Goal: Complete application form

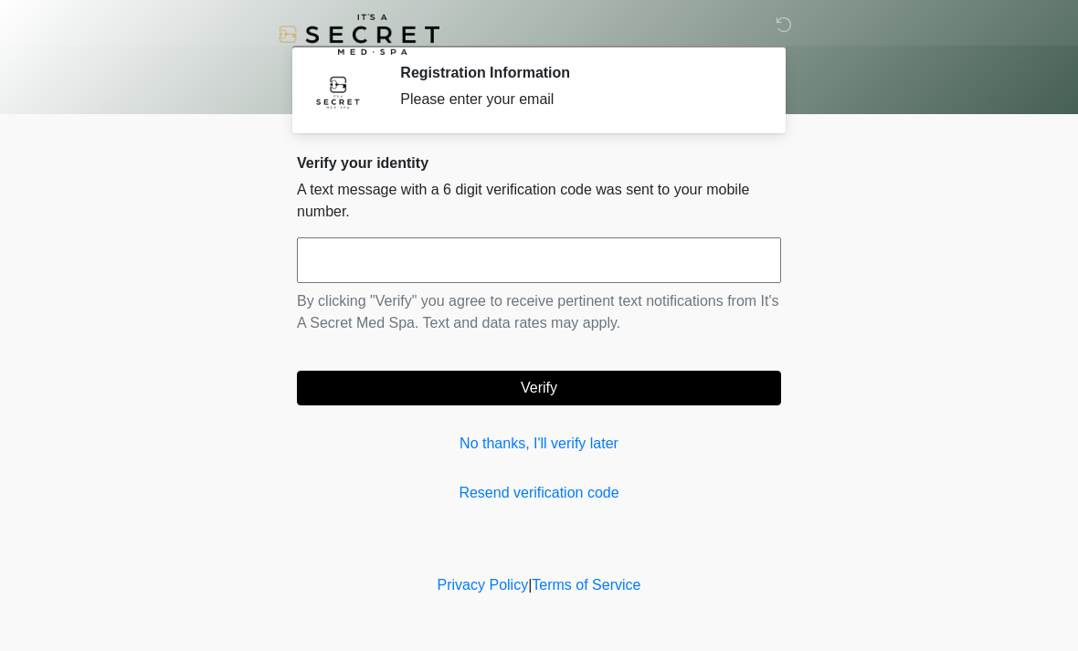
click at [598, 280] on input "text" at bounding box center [539, 261] width 484 height 46
type input "*"
click at [513, 496] on link "Resend verification code" at bounding box center [539, 493] width 484 height 22
click at [584, 452] on link "No thanks, I'll verify later" at bounding box center [539, 444] width 484 height 22
click at [588, 451] on link "No thanks, I'll verify later" at bounding box center [539, 444] width 484 height 22
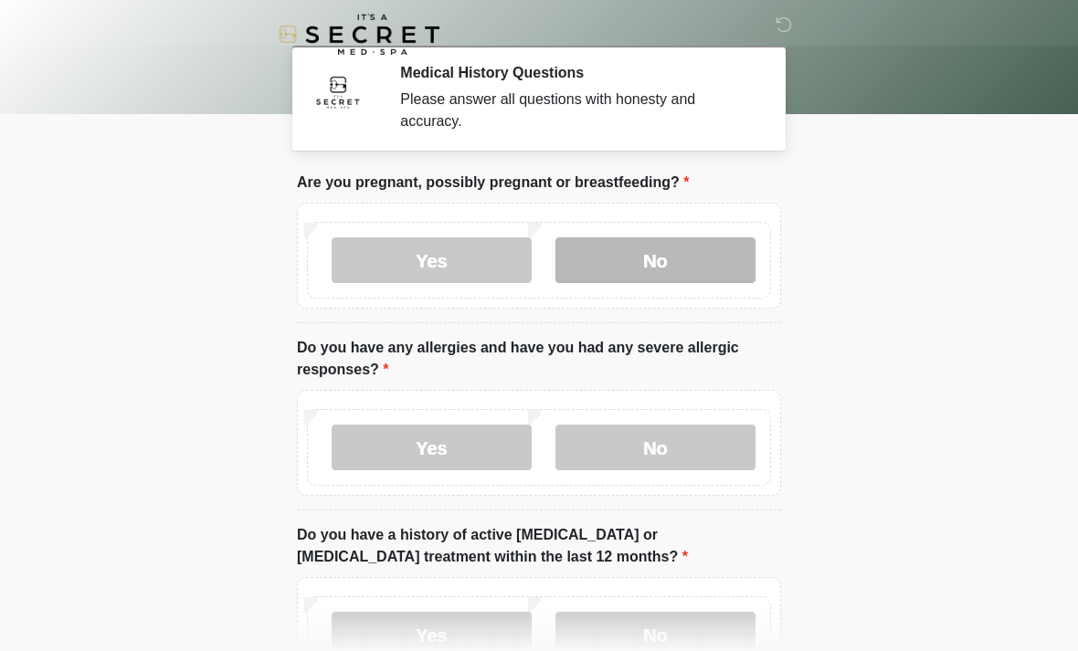
click at [661, 256] on label "No" at bounding box center [655, 261] width 200 height 46
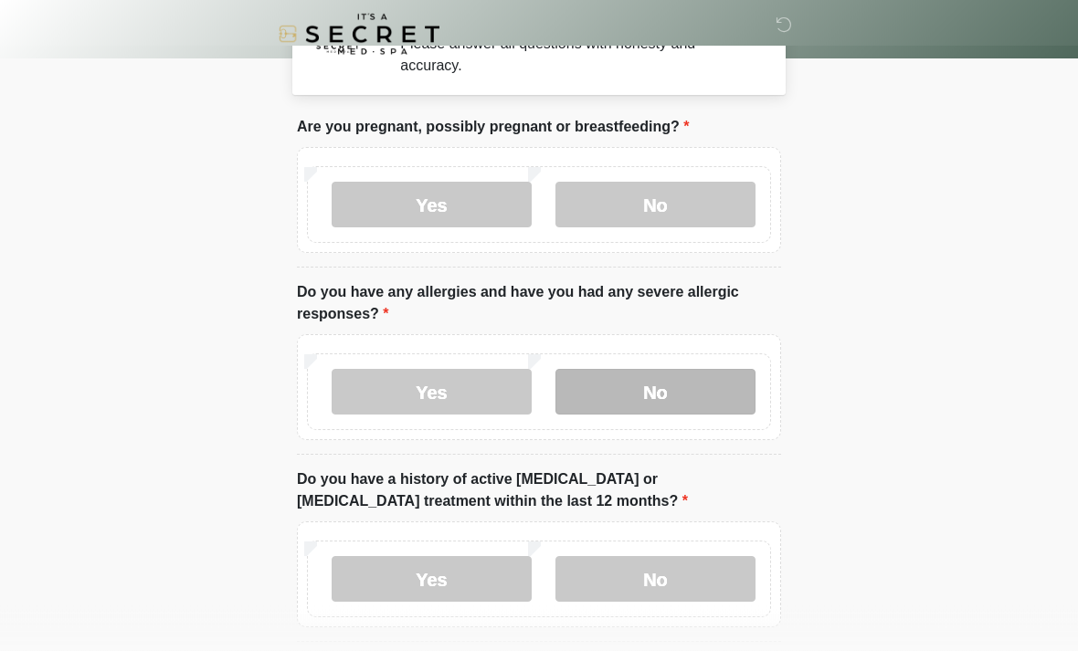
click at [635, 395] on label "No" at bounding box center [655, 393] width 200 height 46
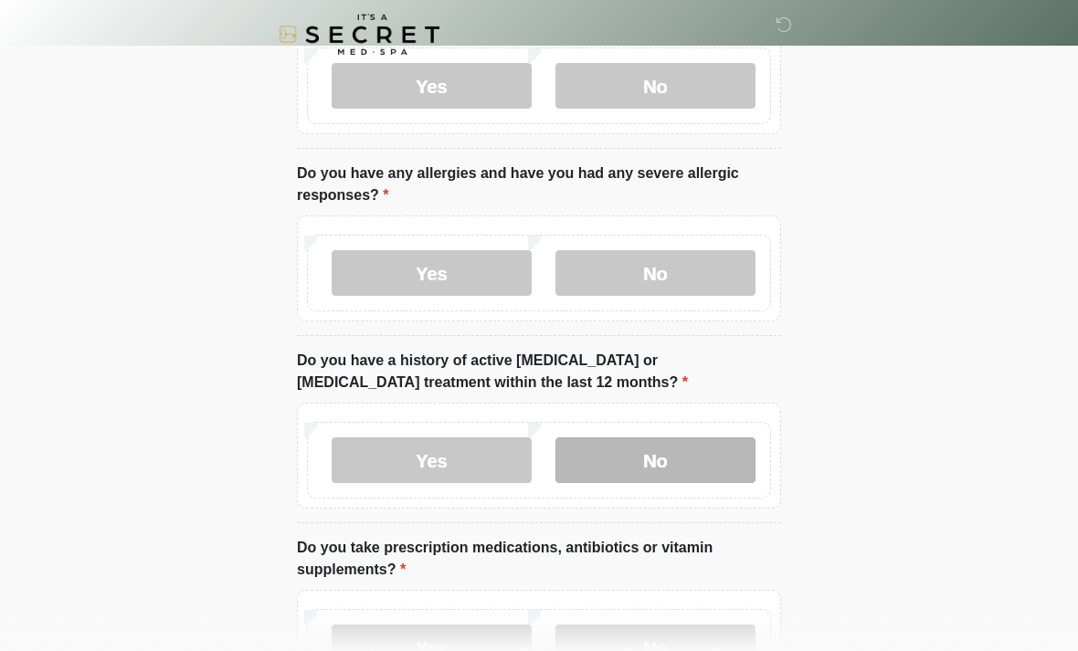
click at [603, 449] on label "No" at bounding box center [655, 461] width 200 height 46
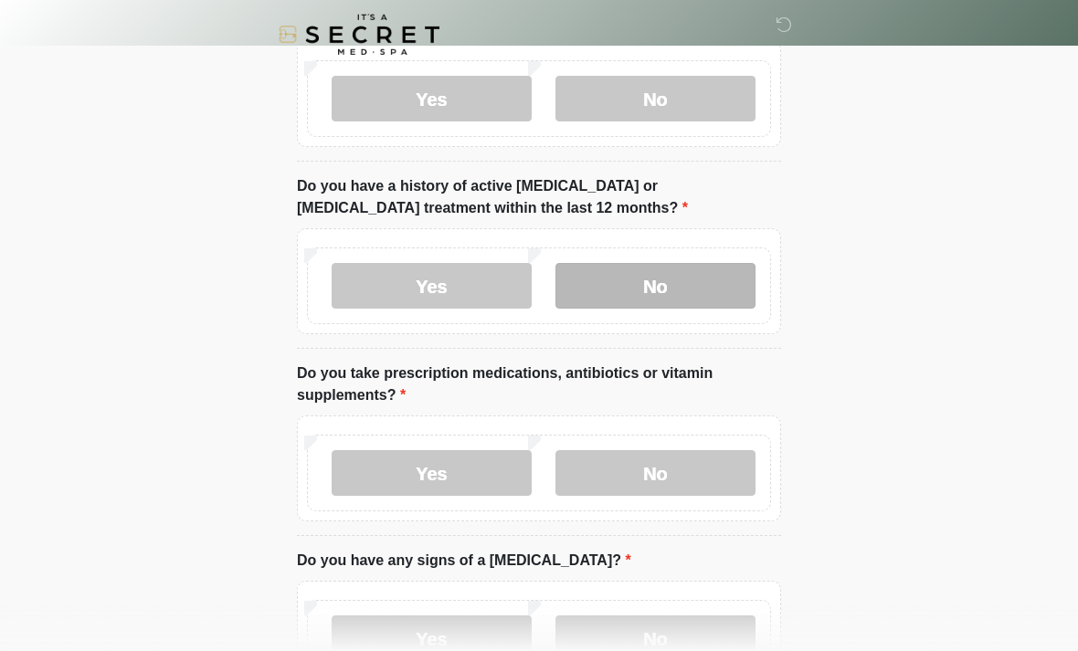
scroll to position [357, 0]
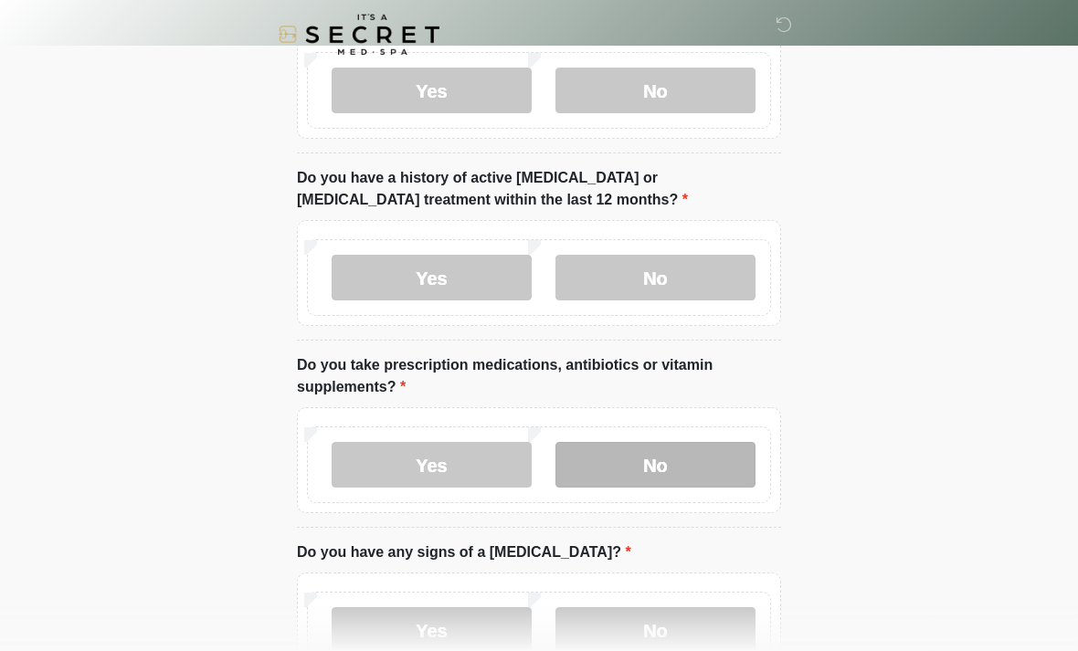
click at [650, 460] on label "No" at bounding box center [655, 465] width 200 height 46
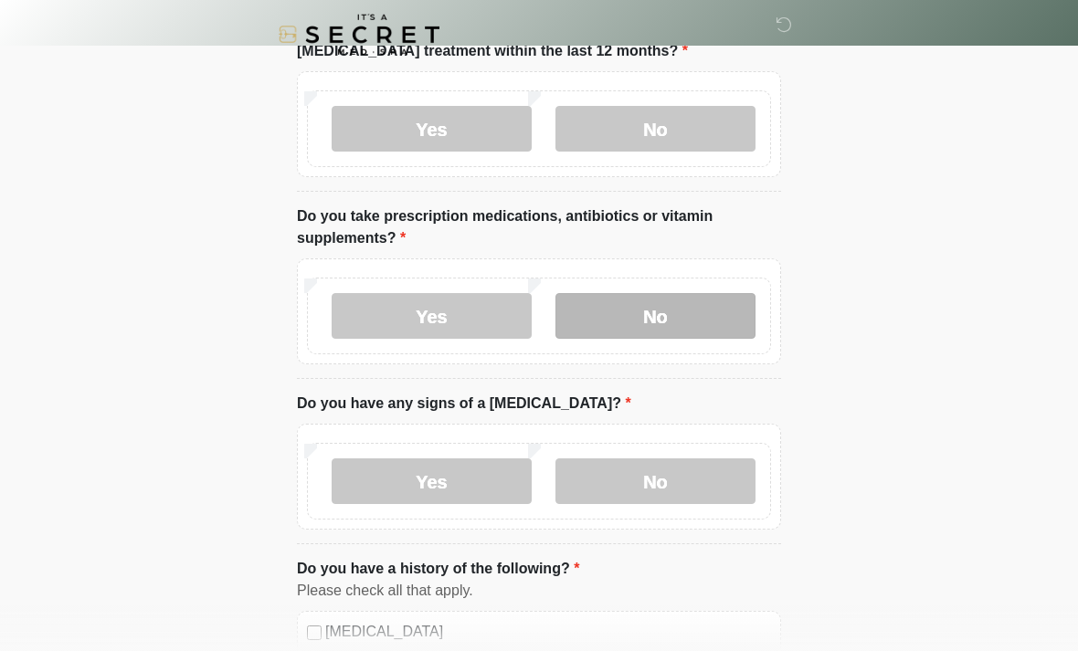
scroll to position [529, 0]
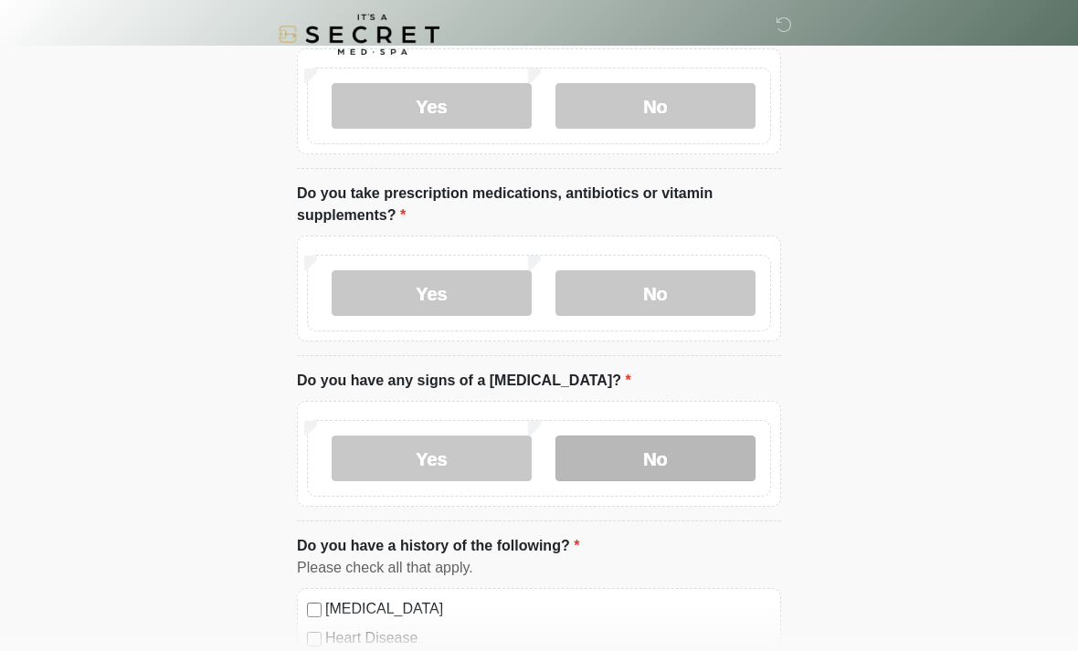
click at [636, 460] on label "No" at bounding box center [655, 459] width 200 height 46
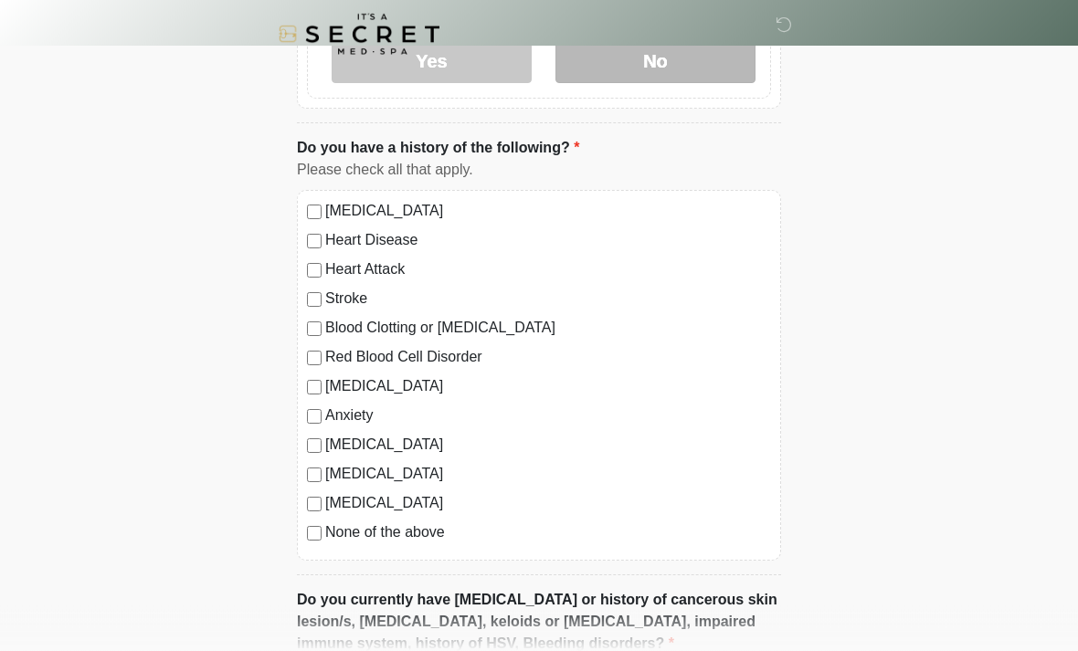
scroll to position [930, 0]
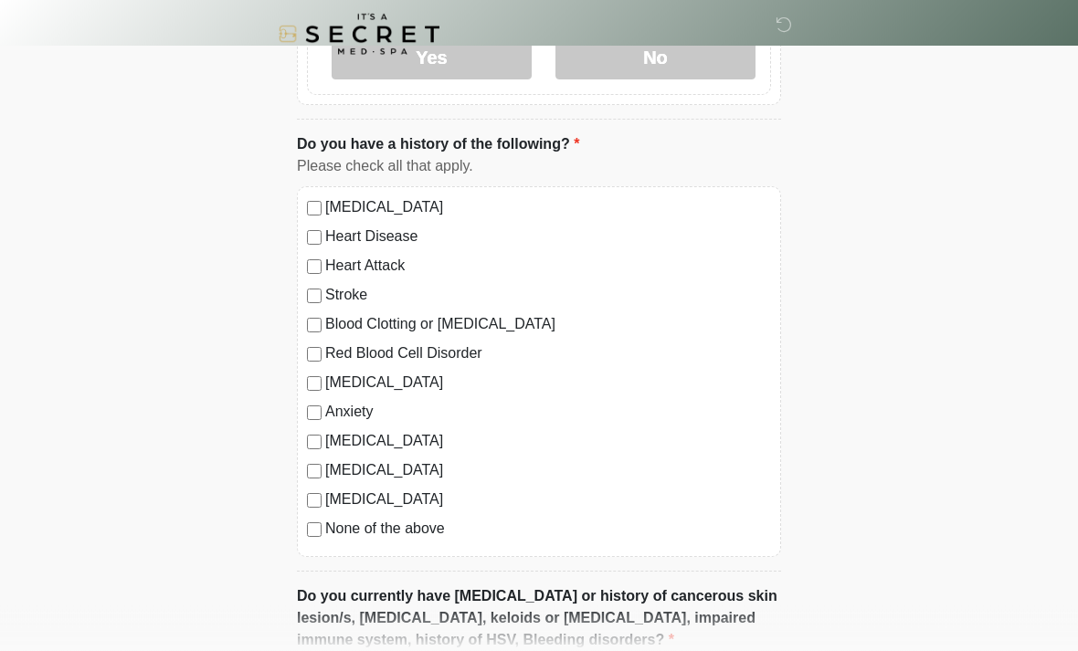
click at [398, 526] on label "None of the above" at bounding box center [548, 530] width 446 height 22
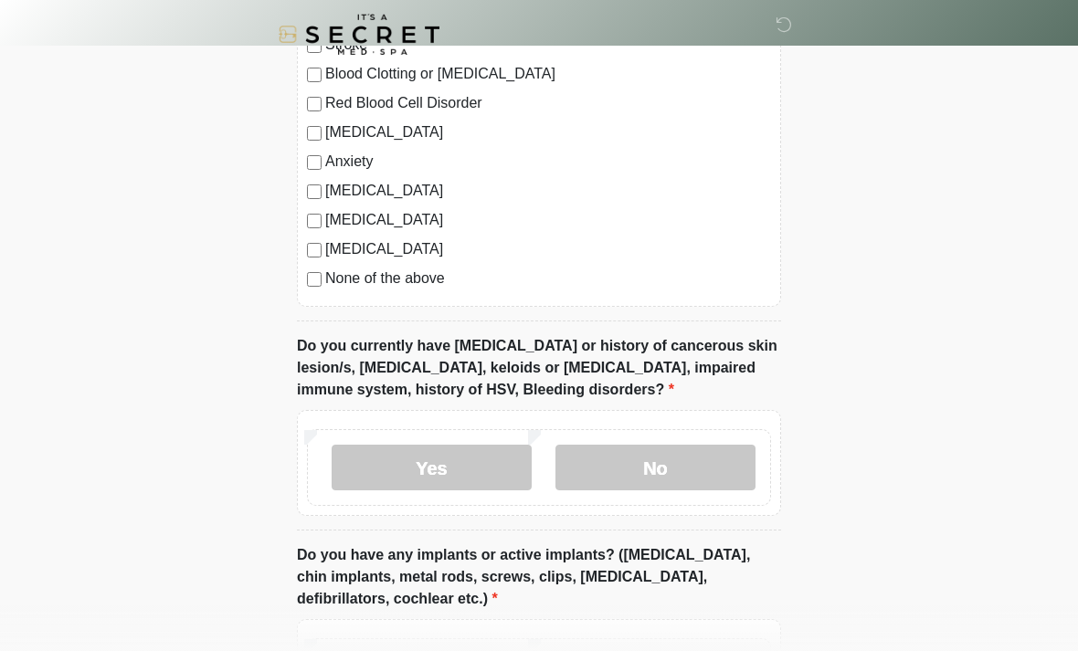
scroll to position [1182, 0]
click at [639, 449] on label "No" at bounding box center [655, 467] width 200 height 46
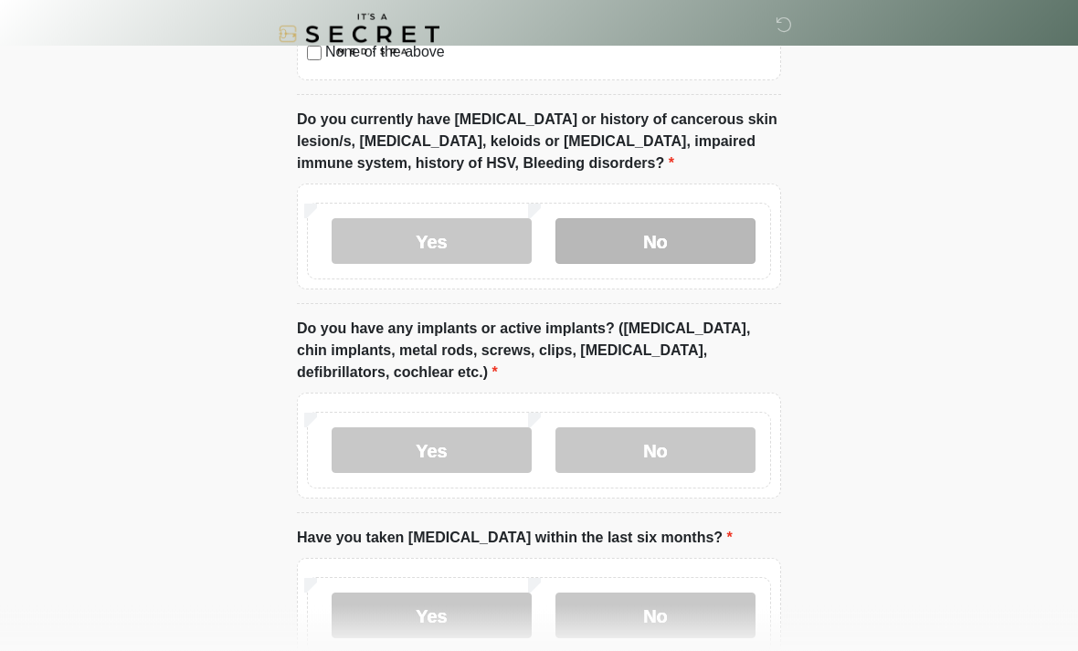
scroll to position [1414, 0]
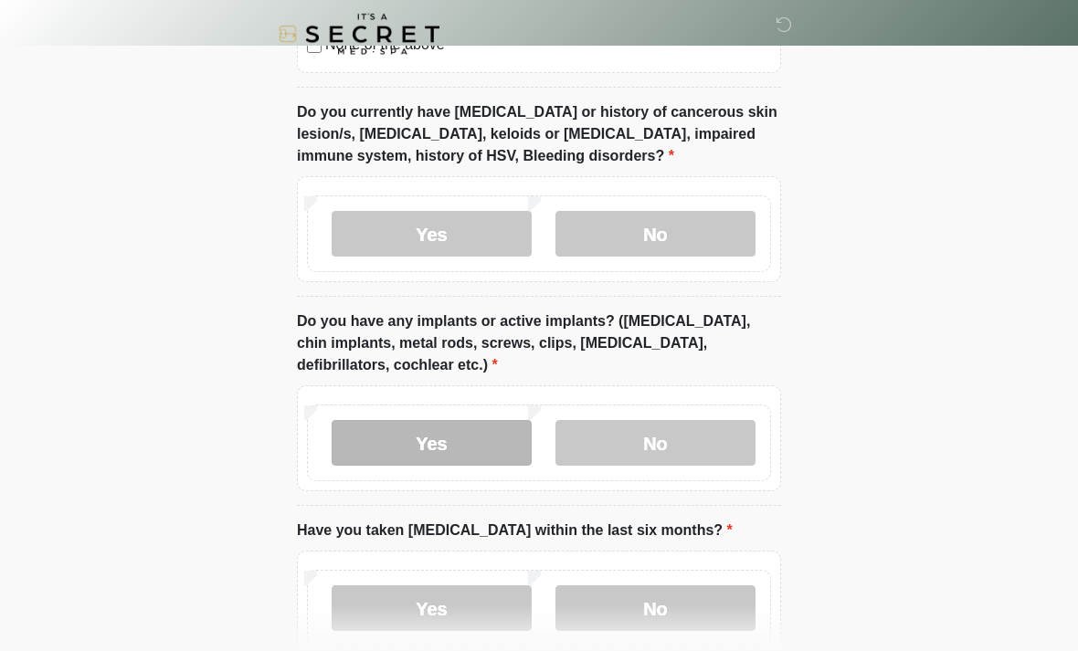
click at [486, 439] on label "Yes" at bounding box center [432, 444] width 200 height 46
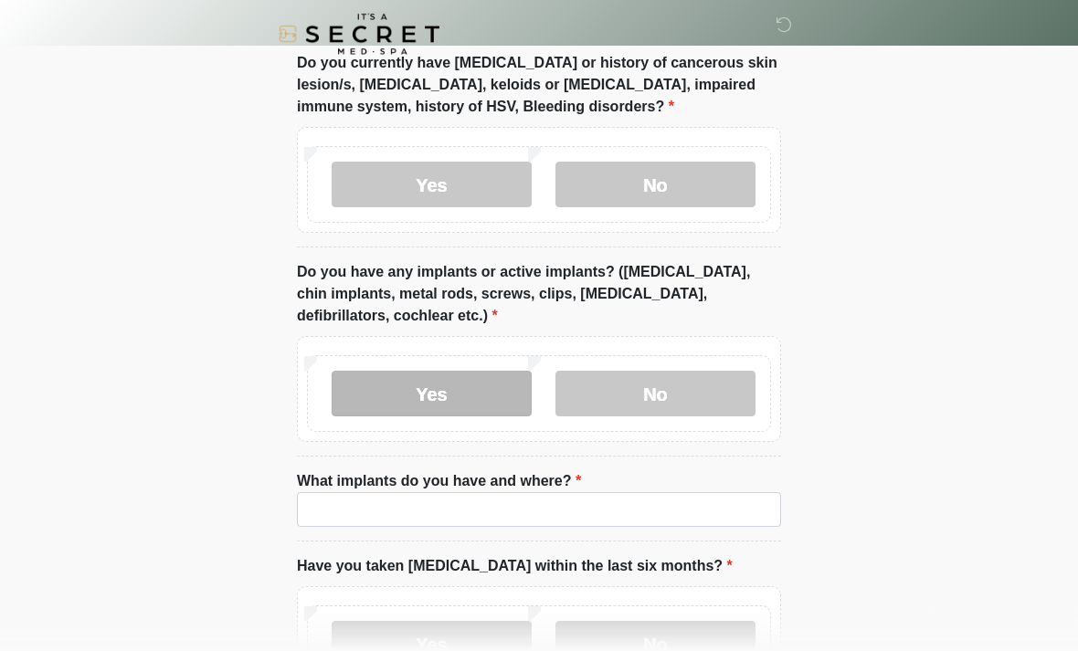
scroll to position [1486, 0]
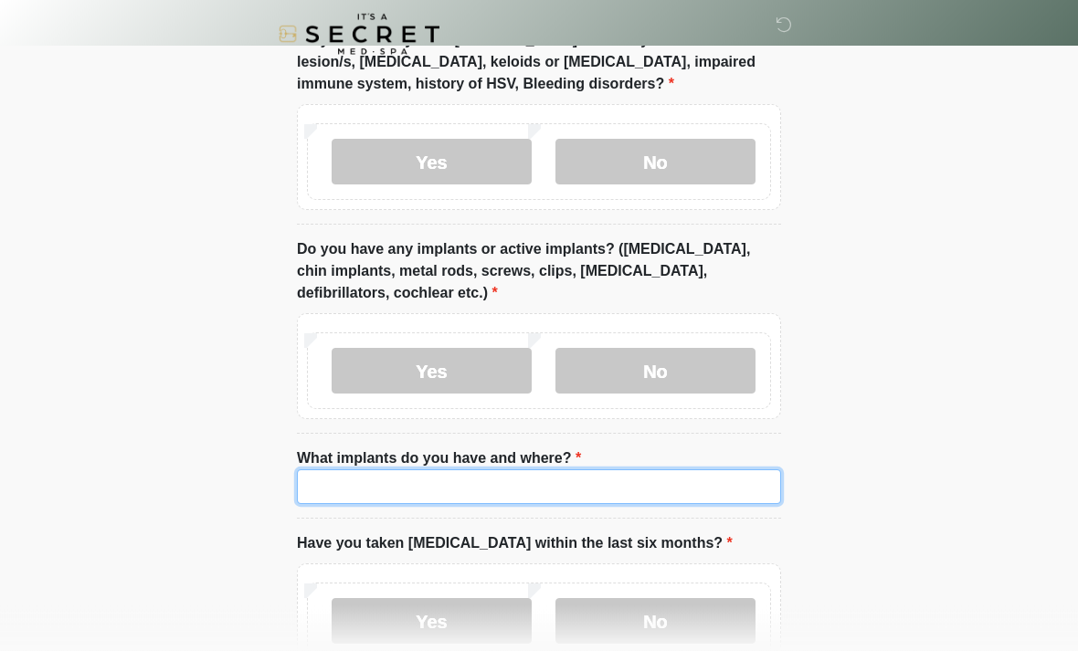
click at [560, 477] on input "What implants do you have and where?" at bounding box center [539, 487] width 484 height 35
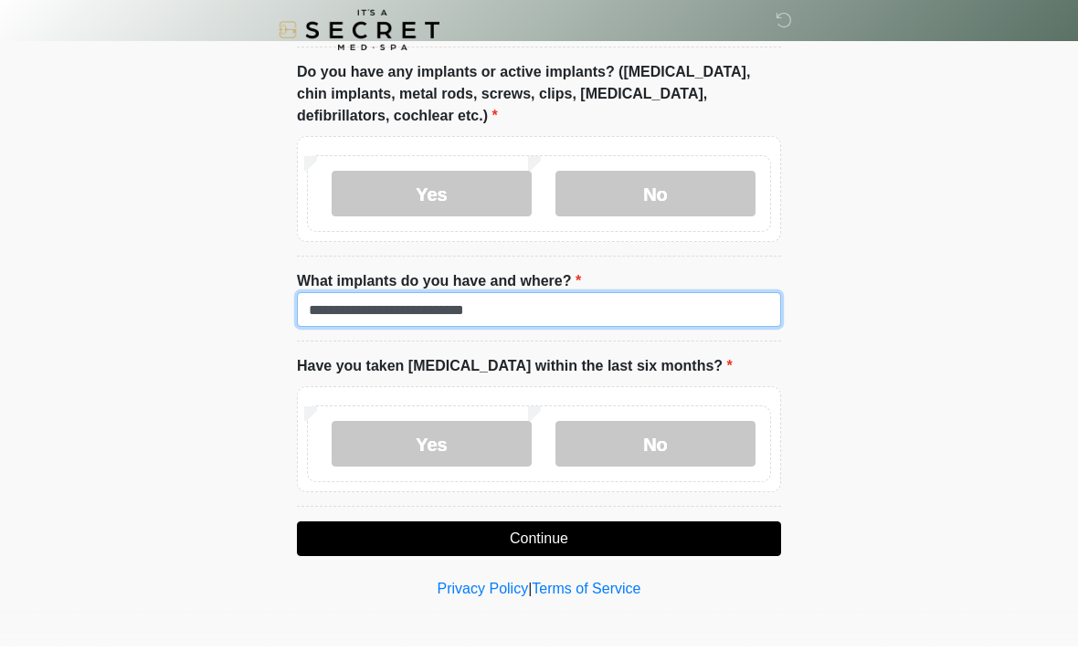
scroll to position [1664, 0]
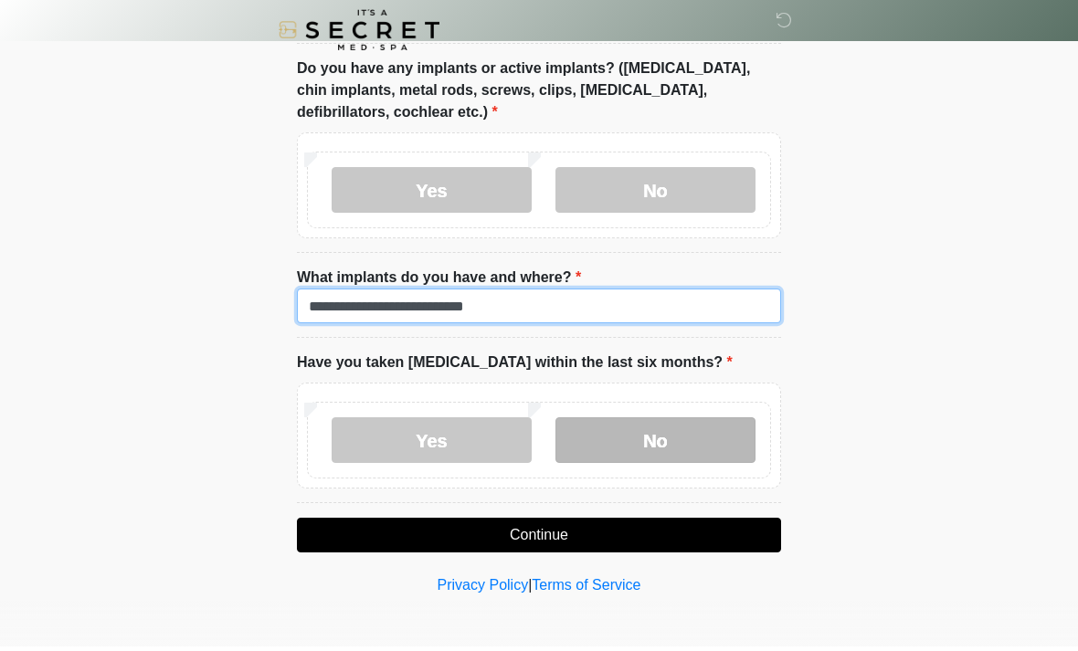
type input "**********"
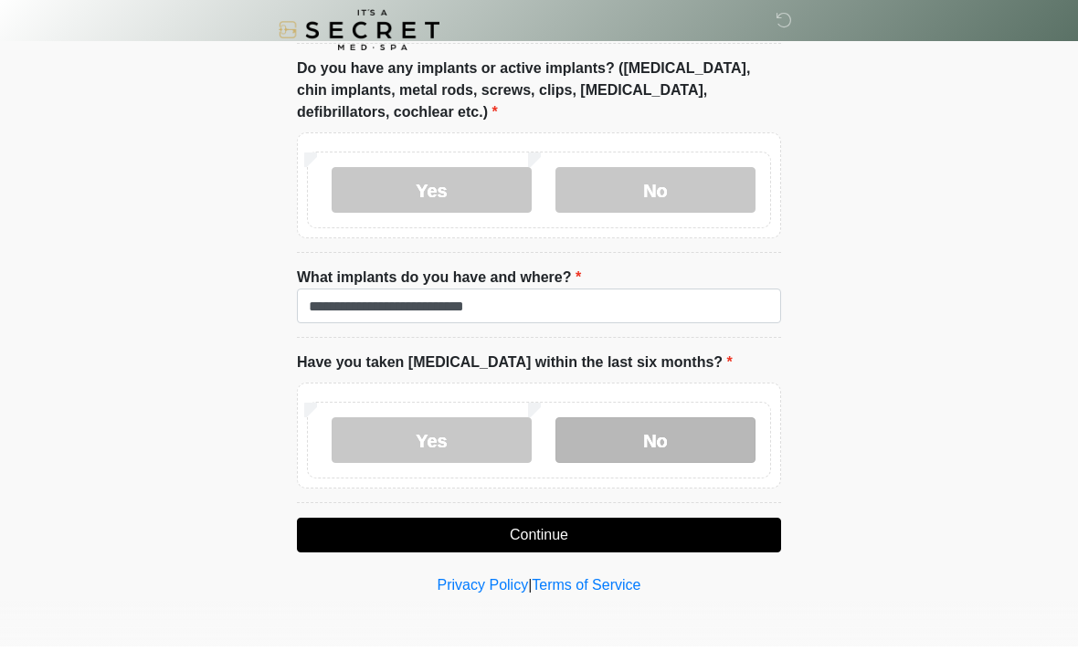
click at [682, 438] on label "No" at bounding box center [655, 445] width 200 height 46
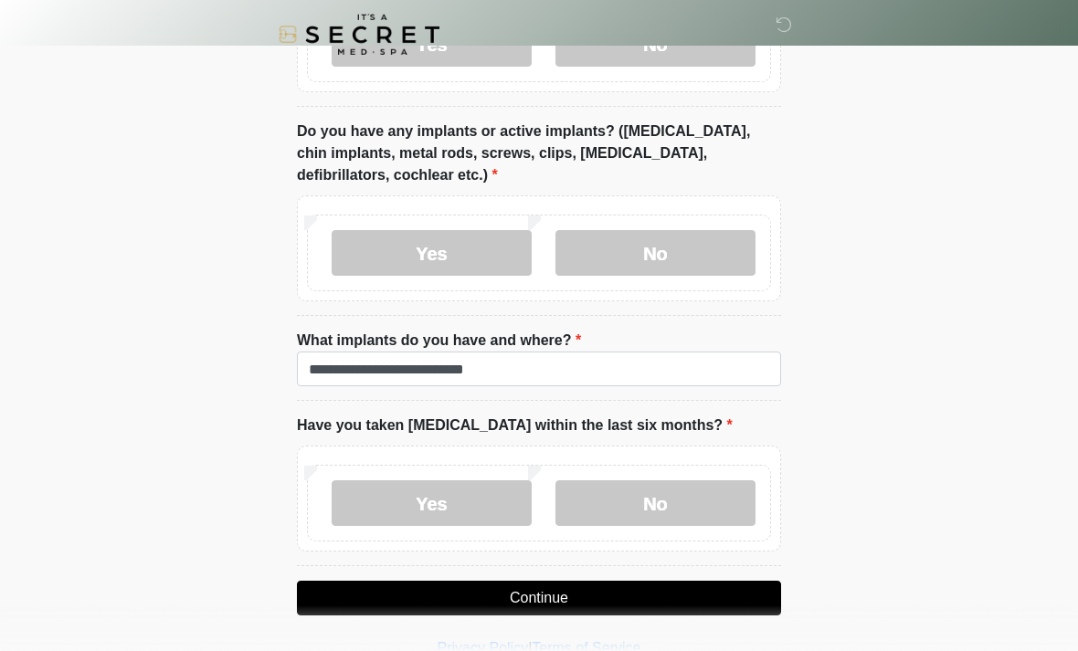
click at [649, 538] on div "Yes No" at bounding box center [539, 499] width 484 height 106
click at [554, 601] on button "Continue" at bounding box center [539, 598] width 484 height 35
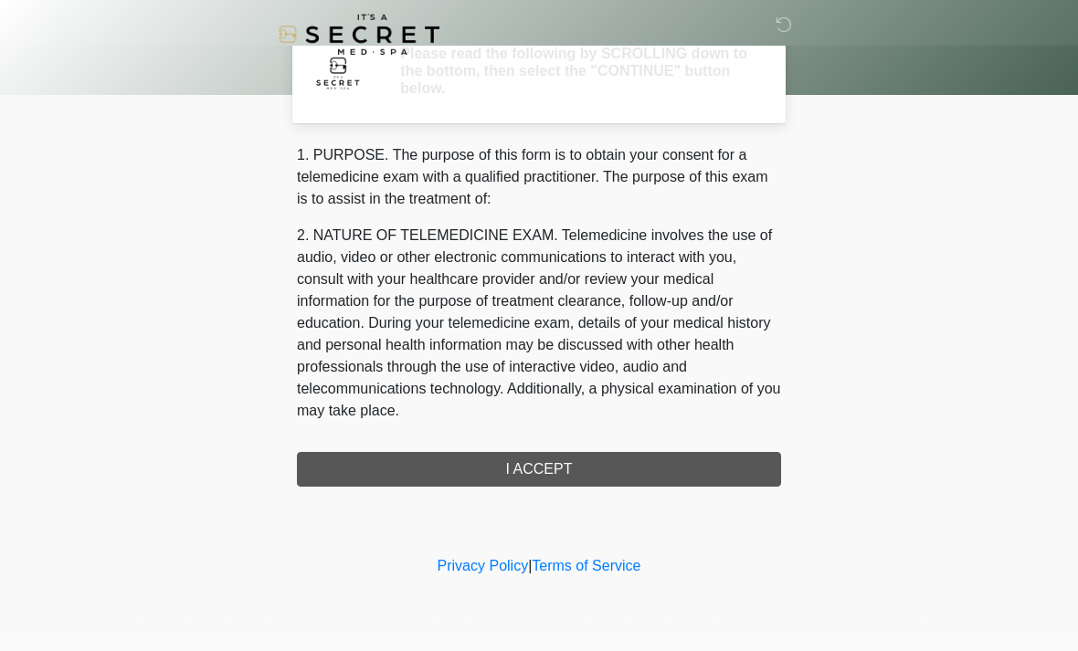
scroll to position [0, 0]
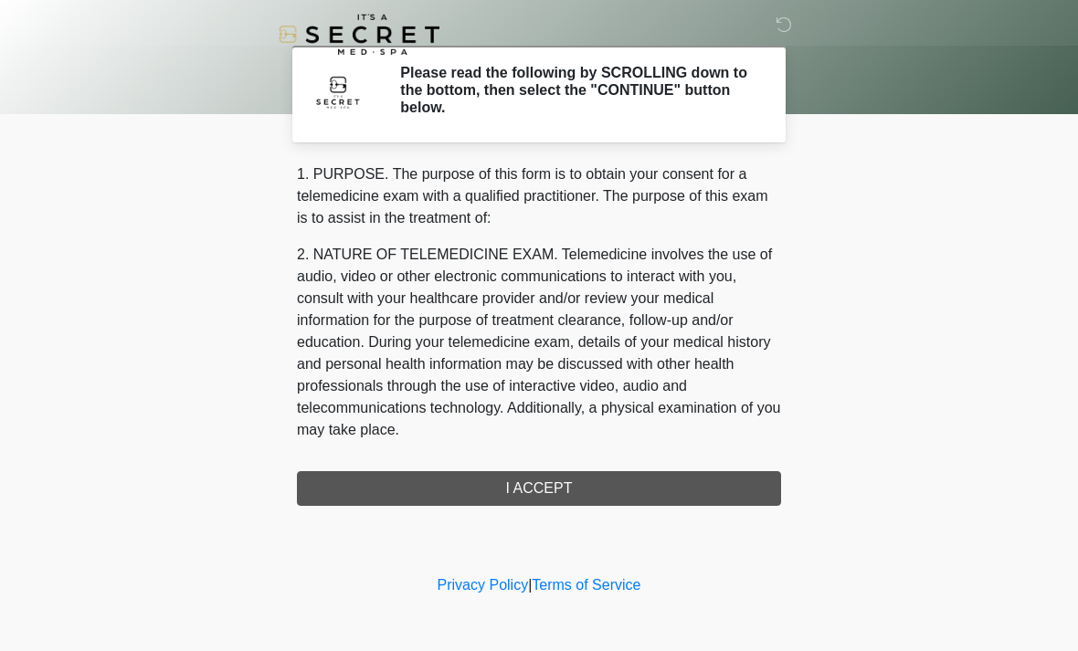
click at [664, 492] on div "1. PURPOSE. The purpose of this form is to obtain your consent for a telemedici…" at bounding box center [539, 335] width 484 height 343
click at [552, 488] on div "1. PURPOSE. The purpose of this form is to obtain your consent for a telemedici…" at bounding box center [539, 335] width 484 height 343
click at [555, 492] on div "1. PURPOSE. The purpose of this form is to obtain your consent for a telemedici…" at bounding box center [539, 335] width 484 height 343
click at [570, 485] on div "1. PURPOSE. The purpose of this form is to obtain your consent for a telemedici…" at bounding box center [539, 335] width 484 height 343
click at [564, 472] on div "1. PURPOSE. The purpose of this form is to obtain your consent for a telemedici…" at bounding box center [539, 335] width 484 height 343
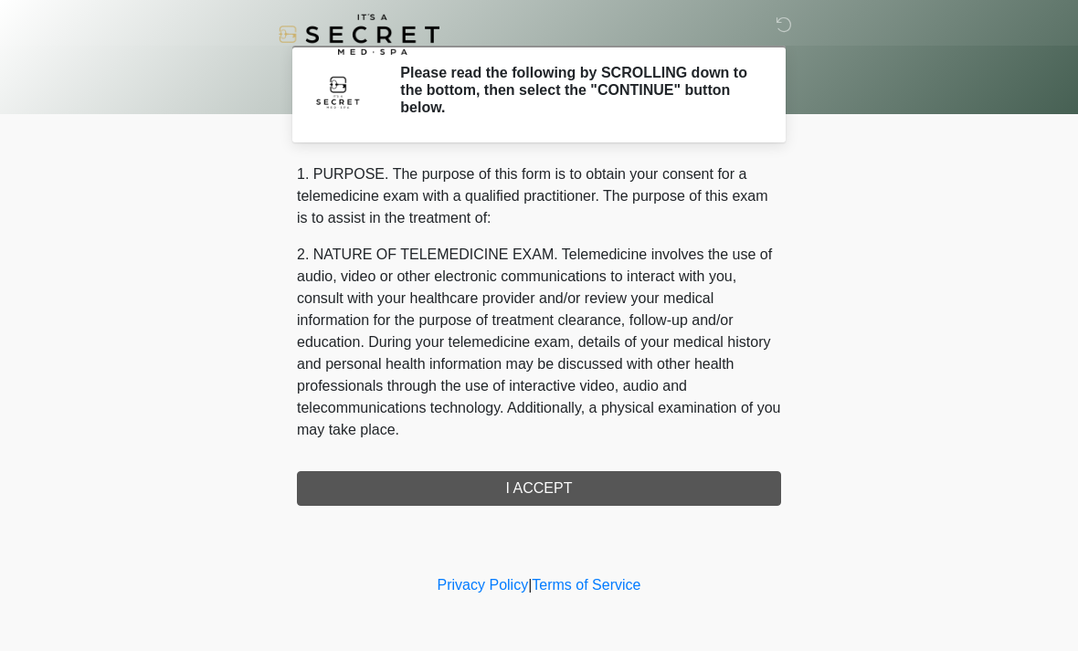
click at [556, 494] on div "1. PURPOSE. The purpose of this form is to obtain your consent for a telemedici…" at bounding box center [539, 335] width 484 height 343
click at [570, 493] on div "1. PURPOSE. The purpose of this form is to obtain your consent for a telemedici…" at bounding box center [539, 335] width 484 height 343
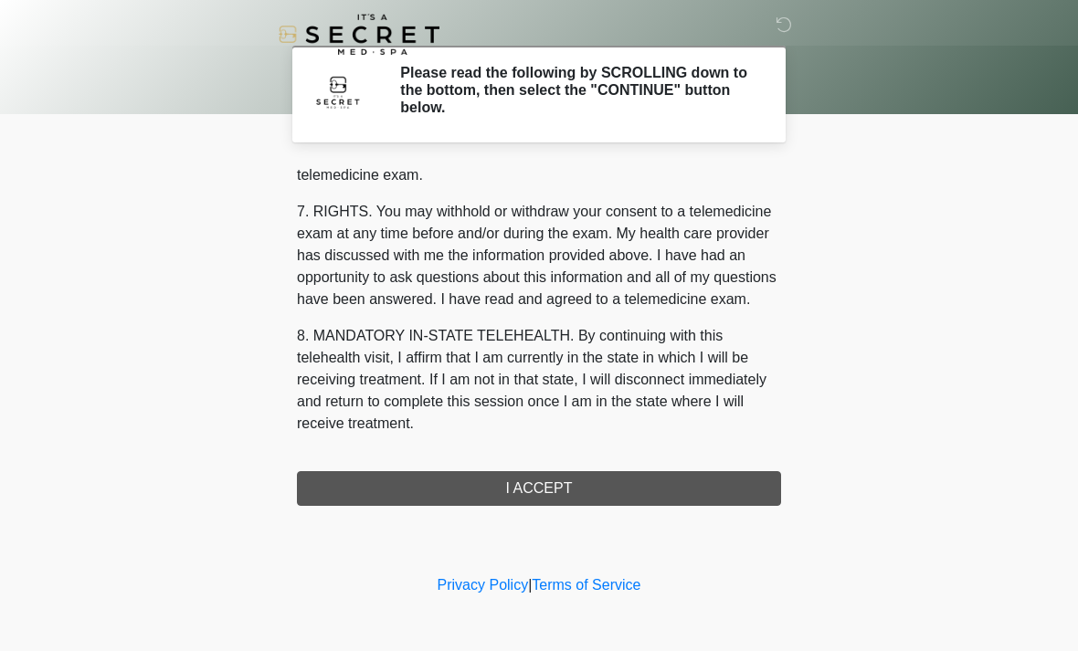
click at [583, 494] on div "1. PURPOSE. The purpose of this form is to obtain your consent for a telemedici…" at bounding box center [539, 335] width 484 height 343
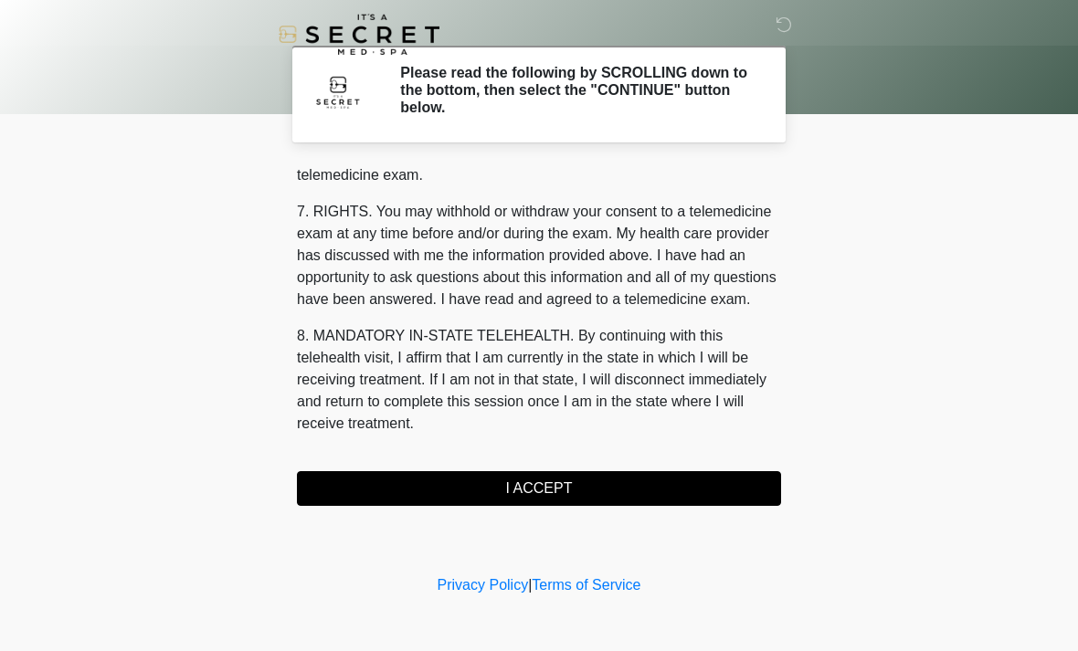
click at [545, 496] on button "I ACCEPT" at bounding box center [539, 488] width 484 height 35
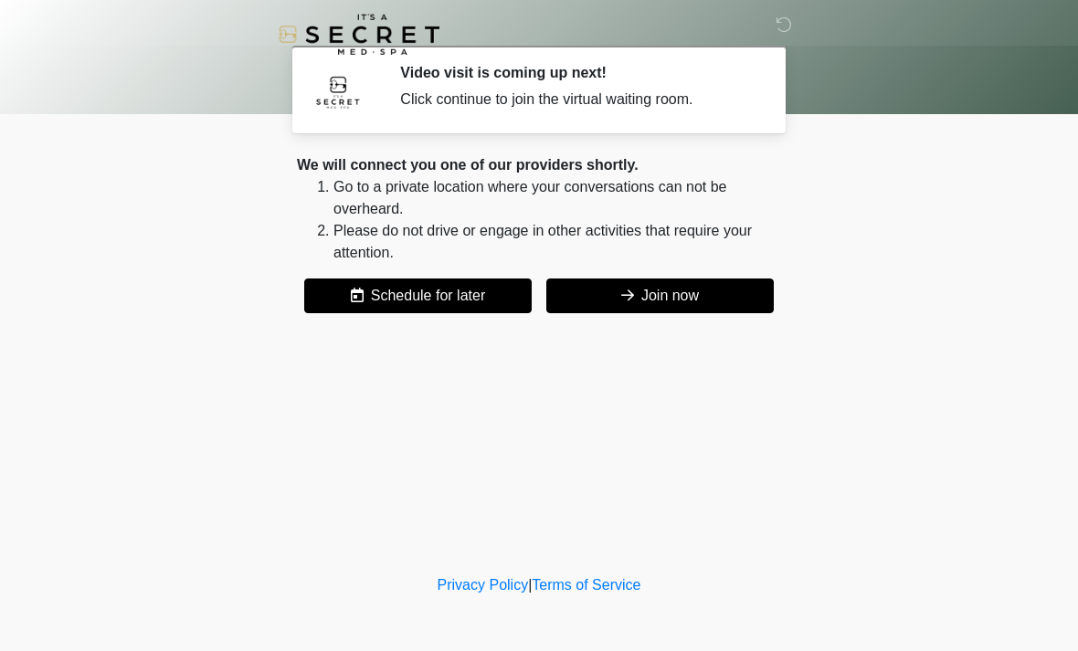
click at [685, 294] on button "Join now" at bounding box center [659, 296] width 227 height 35
